Goal: Check status: Check status

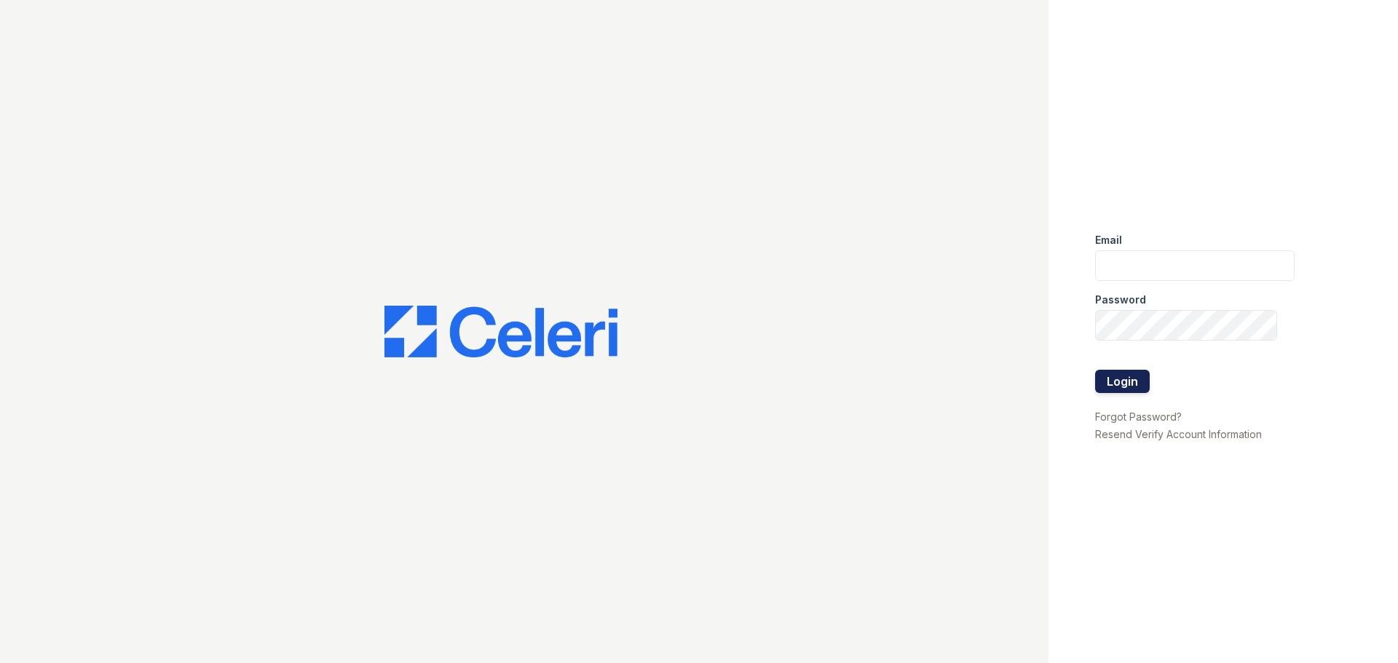
type input "[EMAIL_ADDRESS][DOMAIN_NAME]"
click at [1123, 383] on button "Login" at bounding box center [1122, 381] width 55 height 23
type input "springparc1@cafmanagement.com"
click at [1112, 383] on button "Login" at bounding box center [1122, 381] width 55 height 23
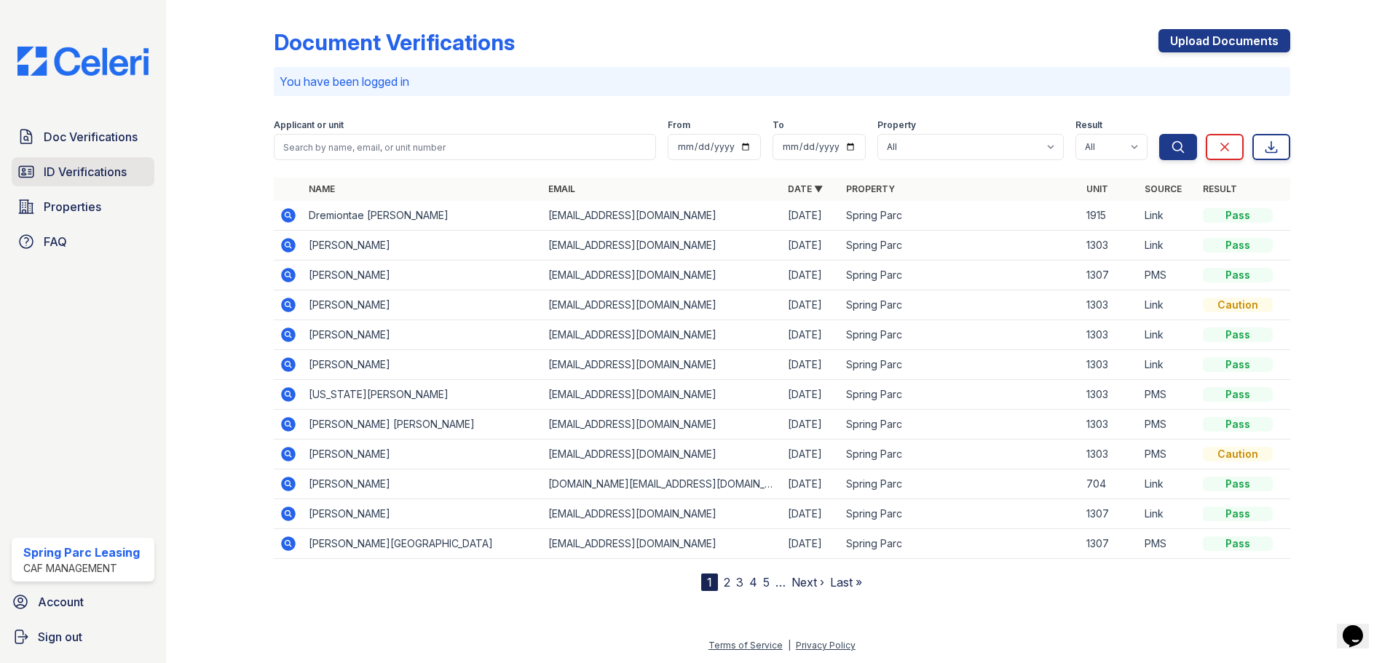
click at [73, 174] on span "ID Verifications" at bounding box center [85, 171] width 83 height 17
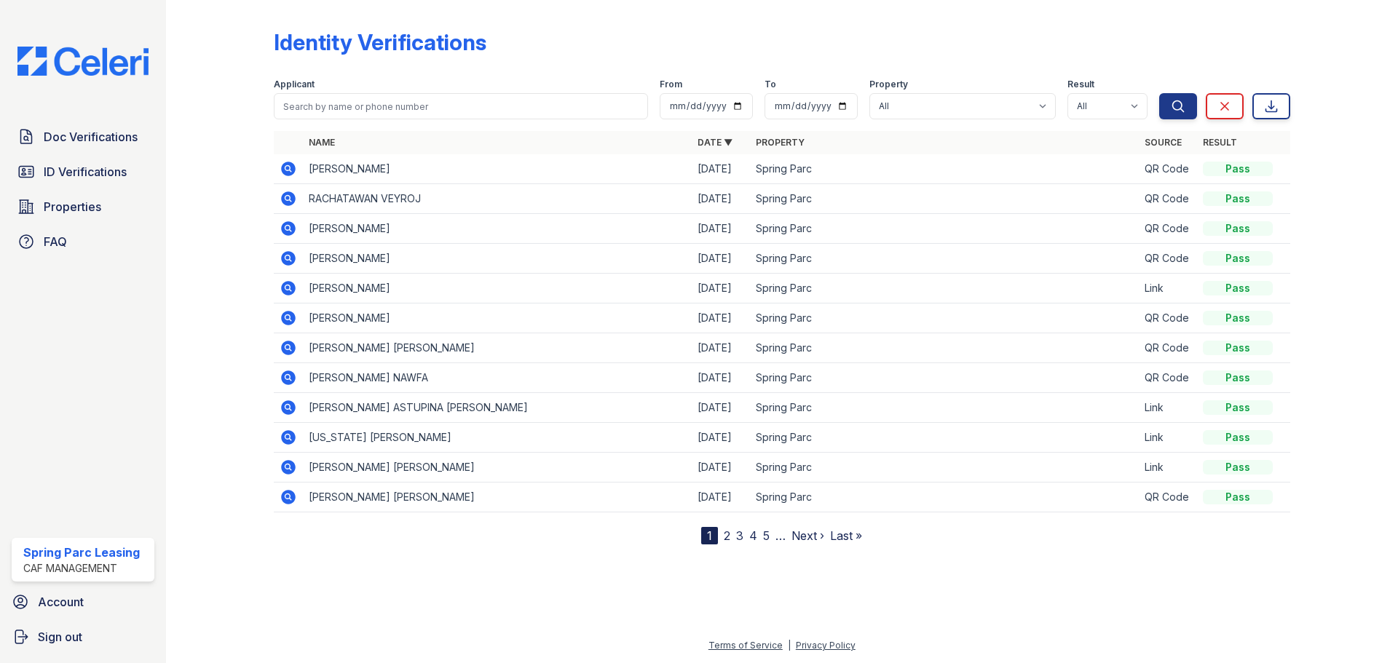
click at [285, 170] on icon at bounding box center [288, 168] width 17 height 17
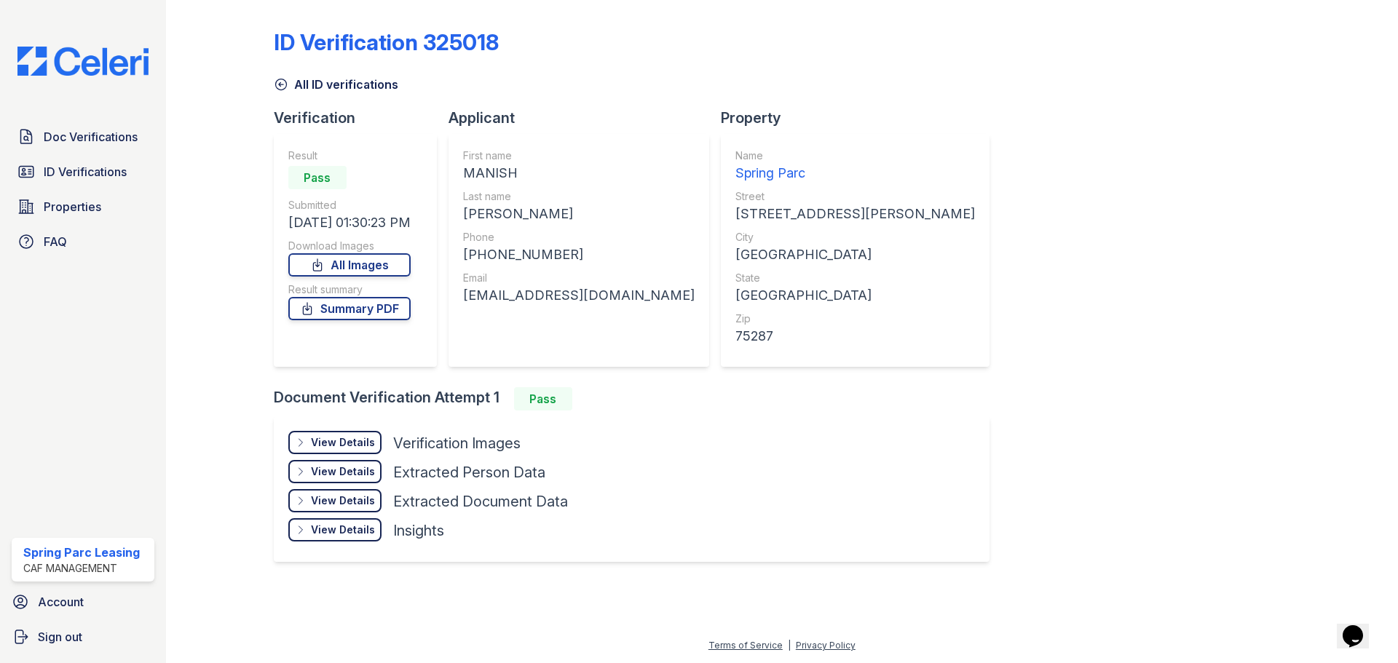
click at [379, 444] on div "View Details Details" at bounding box center [334, 442] width 93 height 23
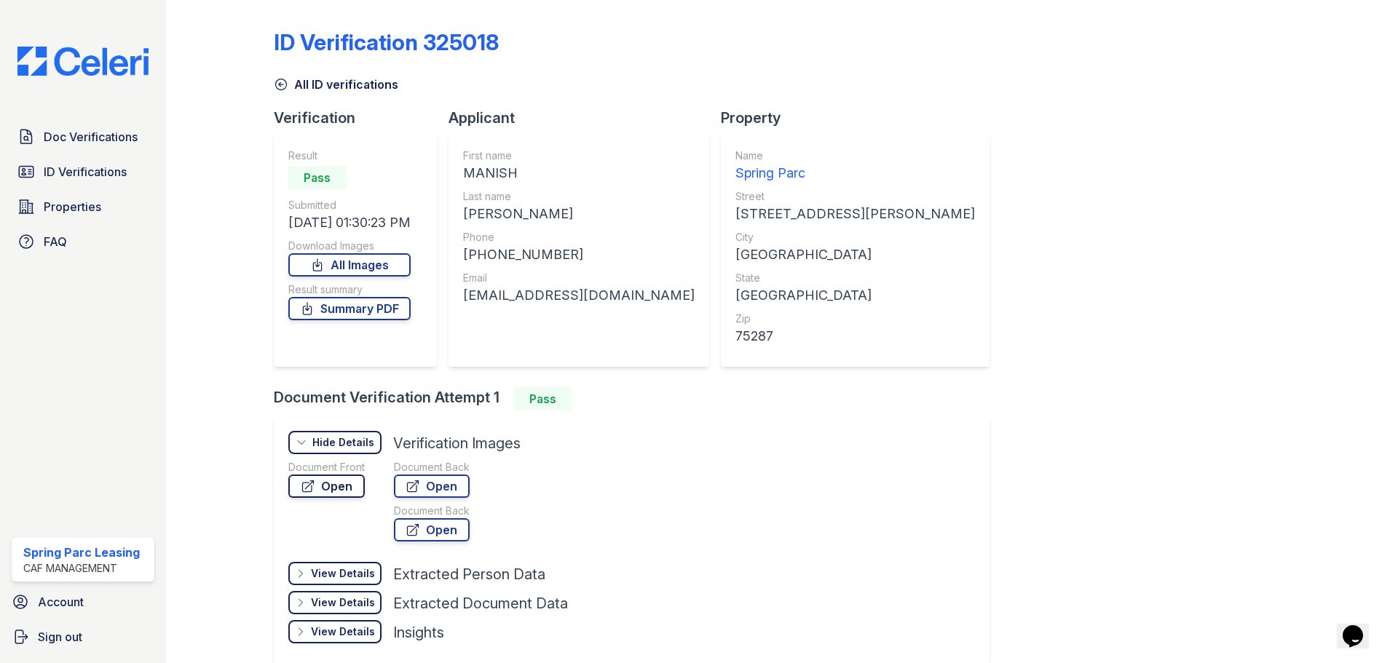
click at [323, 489] on link "Open" at bounding box center [326, 486] width 76 height 23
